Goal: Navigation & Orientation: Find specific page/section

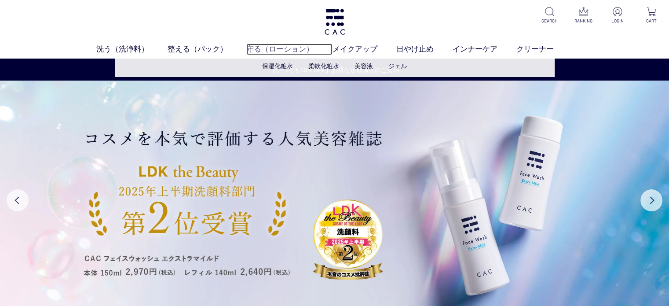
click at [252, 46] on link "守る（ローション）" at bounding box center [289, 49] width 86 height 11
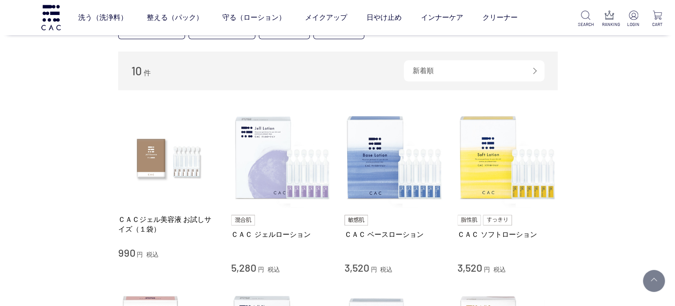
scroll to position [88, 0]
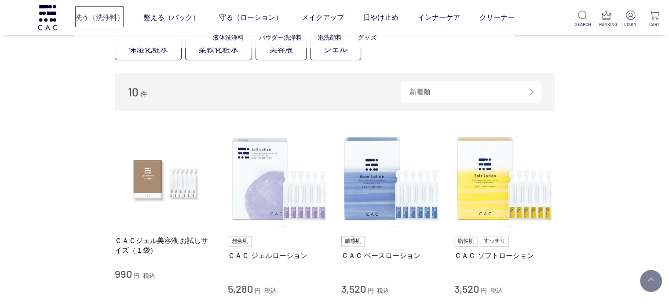
click at [103, 18] on link "洗う（洗浄料）" at bounding box center [99, 17] width 49 height 25
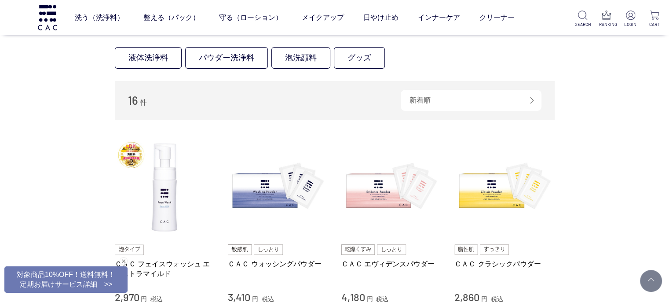
scroll to position [88, 0]
